Goal: Manage account settings

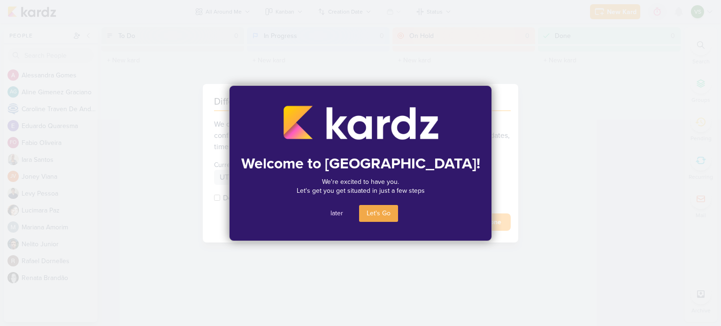
click at [331, 215] on button "later" at bounding box center [337, 213] width 28 height 17
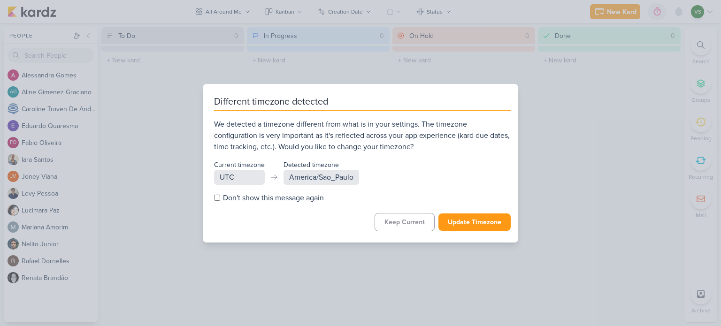
click at [249, 199] on span "Don't show this message again" at bounding box center [273, 197] width 101 height 11
click at [220, 199] on input "Don't show this message again" at bounding box center [217, 198] width 6 height 6
checkbox input "true"
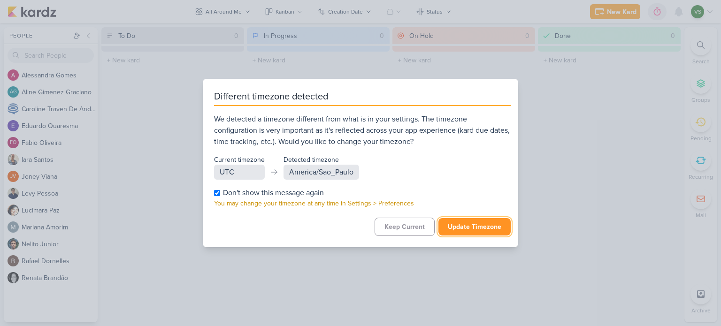
click at [480, 230] on button "Update Timezone" at bounding box center [474, 226] width 72 height 17
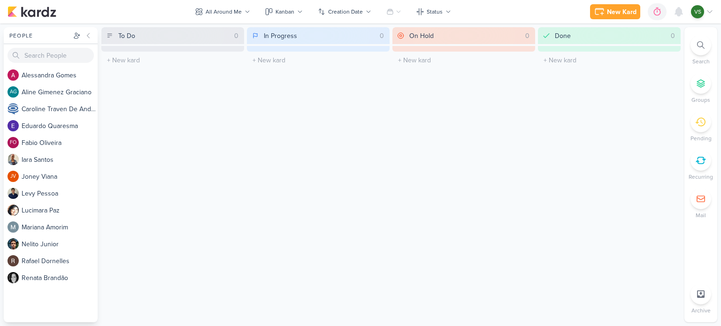
click at [700, 13] on p "VS" at bounding box center [697, 12] width 7 height 8
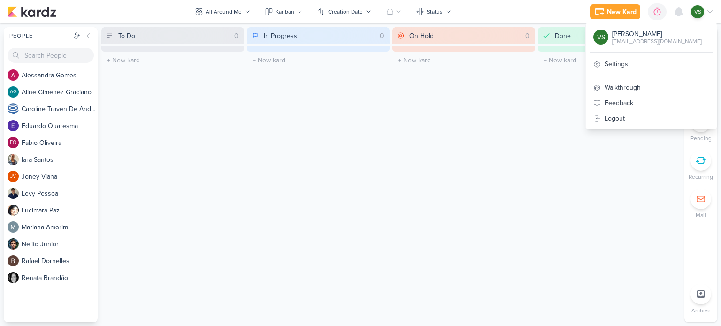
click at [700, 13] on p "VS" at bounding box center [697, 12] width 7 height 8
